Goal: Task Accomplishment & Management: Manage account settings

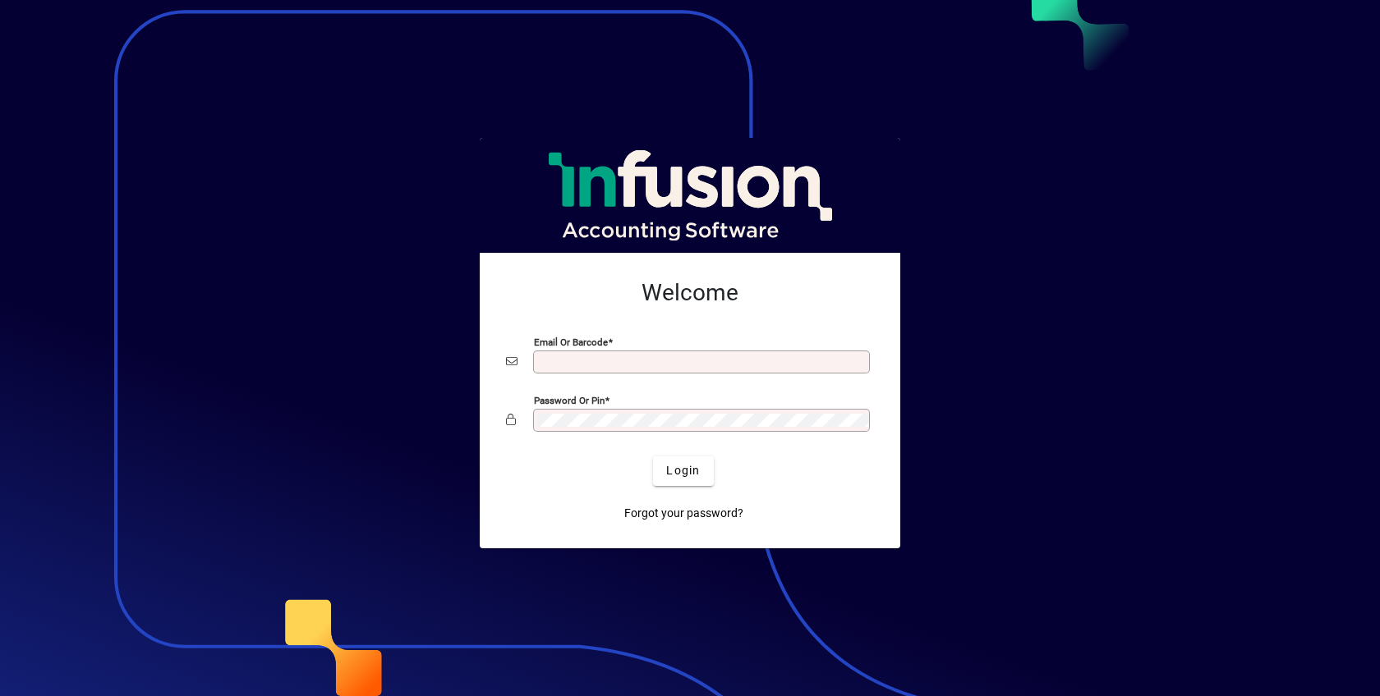
type input "**********"
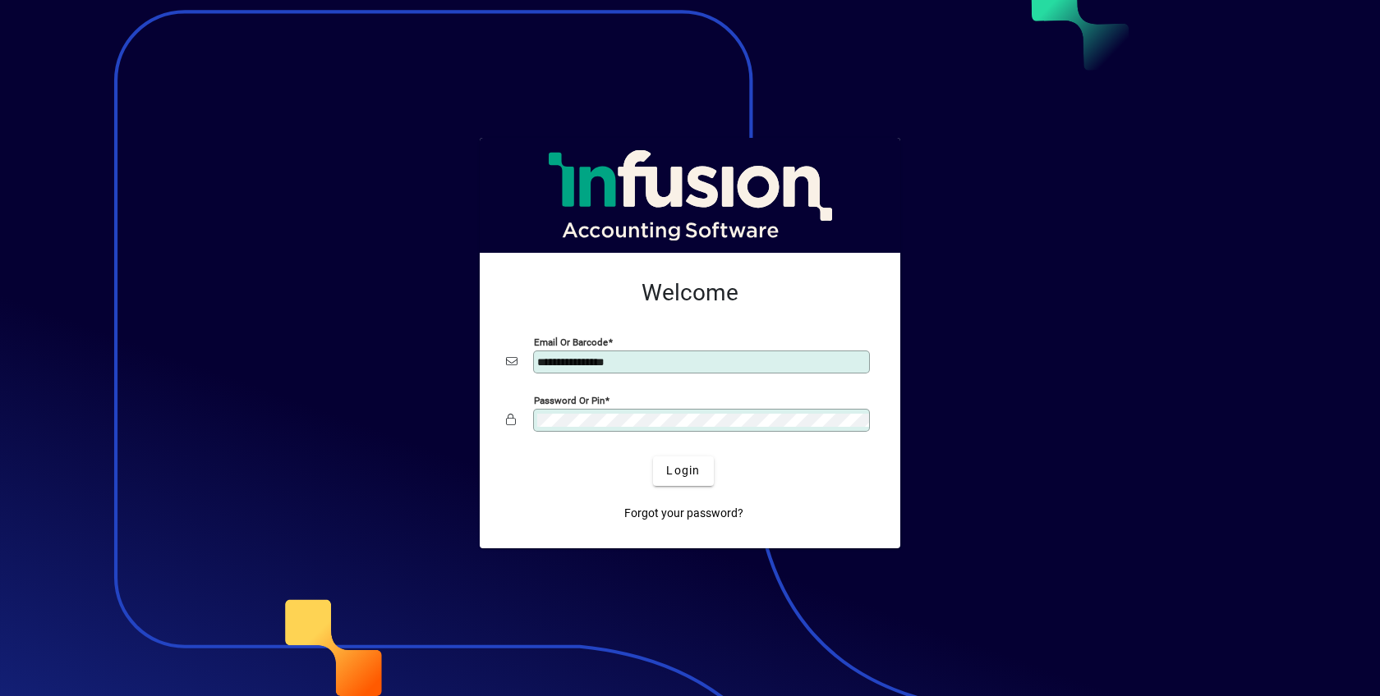
click at [653, 457] on button "Login" at bounding box center [683, 472] width 60 height 30
click at [687, 465] on span "Login" at bounding box center [683, 470] width 34 height 17
